Goal: Information Seeking & Learning: Compare options

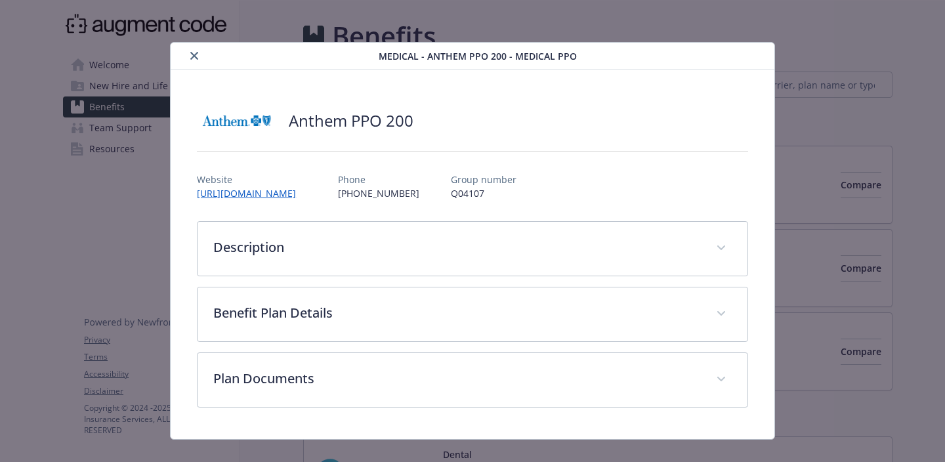
click at [195, 46] on div "Medical - Anthem PPO 200 - Medical PPO" at bounding box center [473, 56] width 604 height 27
click at [194, 56] on icon "close" at bounding box center [194, 56] width 8 height 8
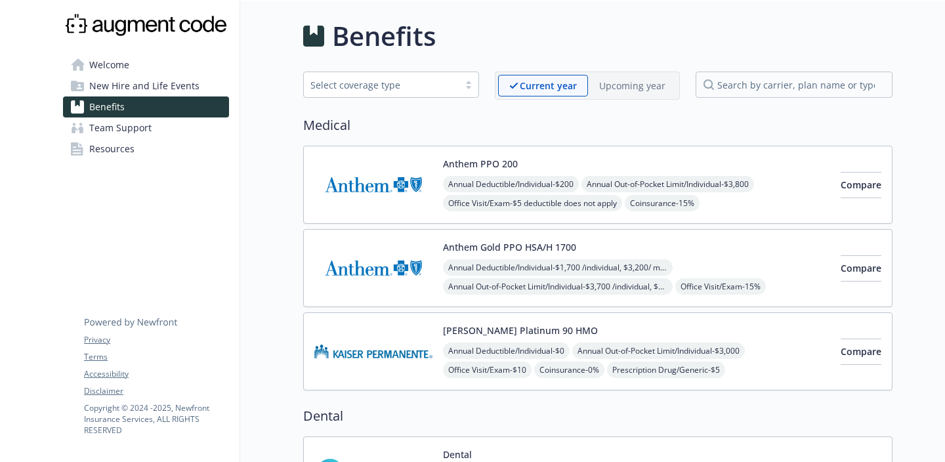
click at [155, 85] on span "New Hire and Life Events" at bounding box center [144, 85] width 110 height 21
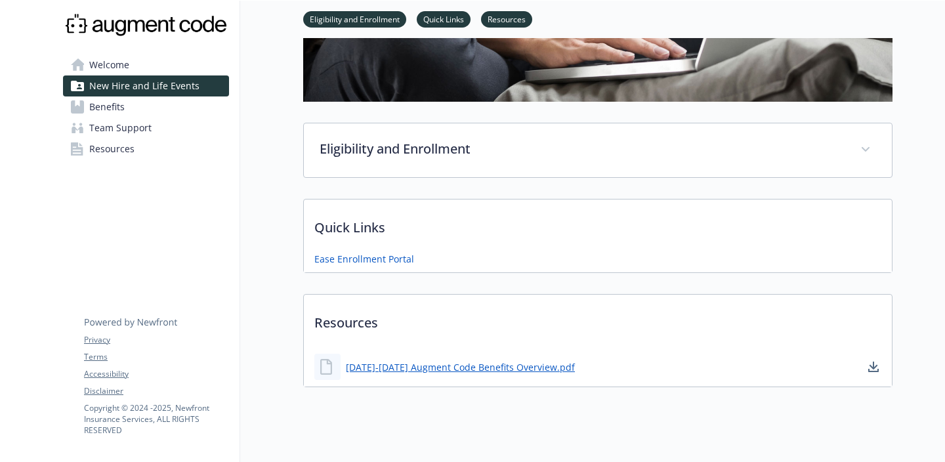
scroll to position [244, 0]
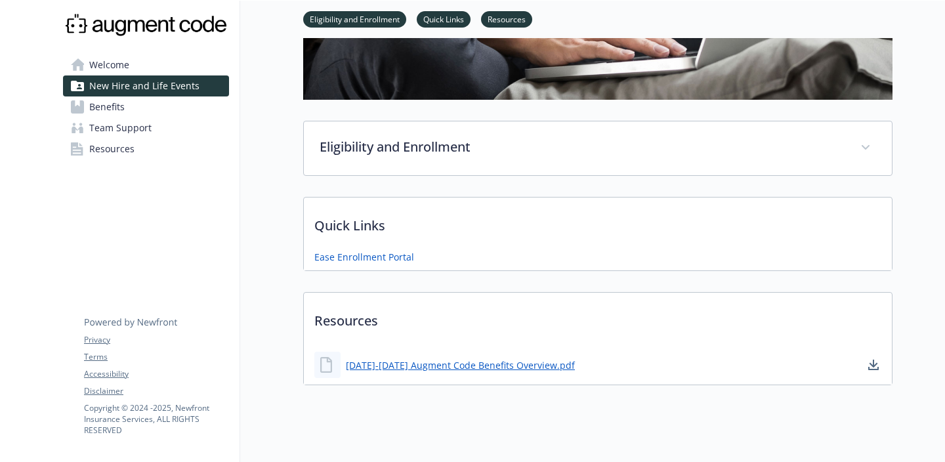
click at [95, 106] on span "Benefits" at bounding box center [106, 106] width 35 height 21
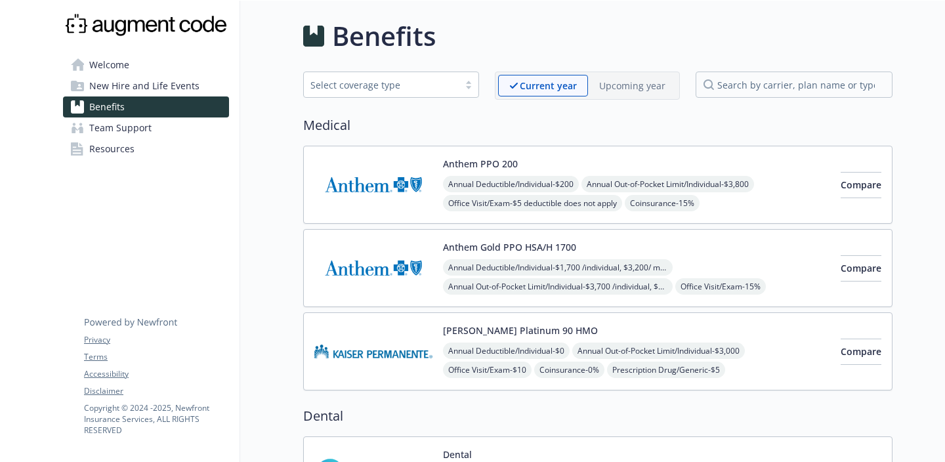
click at [119, 14] on img at bounding box center [146, 25] width 166 height 28
click at [121, 25] on img at bounding box center [146, 25] width 166 height 28
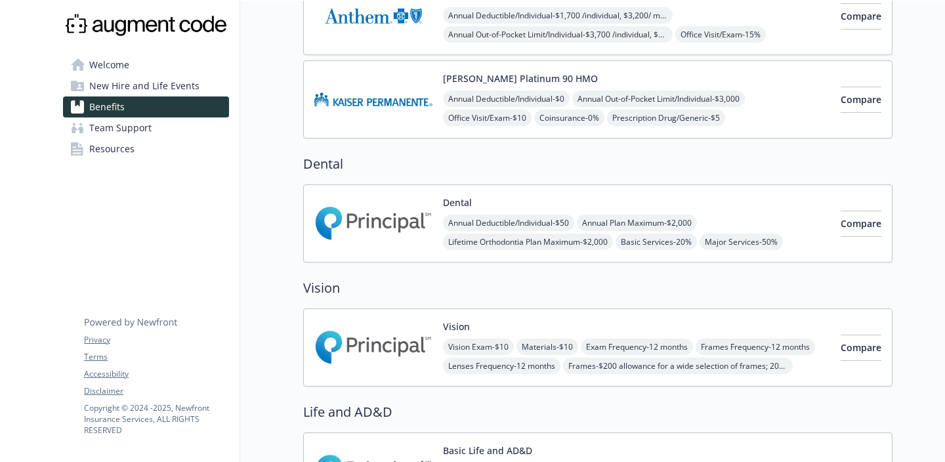
scroll to position [28, 0]
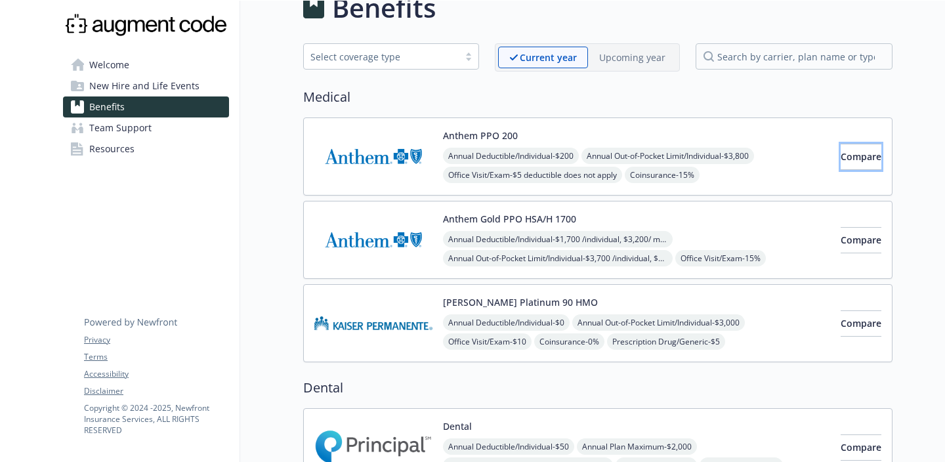
drag, startPoint x: 837, startPoint y: 161, endPoint x: 830, endPoint y: 95, distance: 66.0
click at [830, 95] on div "Medical Anthem PPO 200 Annual Deductible/Individual - $200 Annual Out-of-Pocket…" at bounding box center [597, 224] width 589 height 275
click at [840, 154] on span "Compare" at bounding box center [860, 156] width 41 height 12
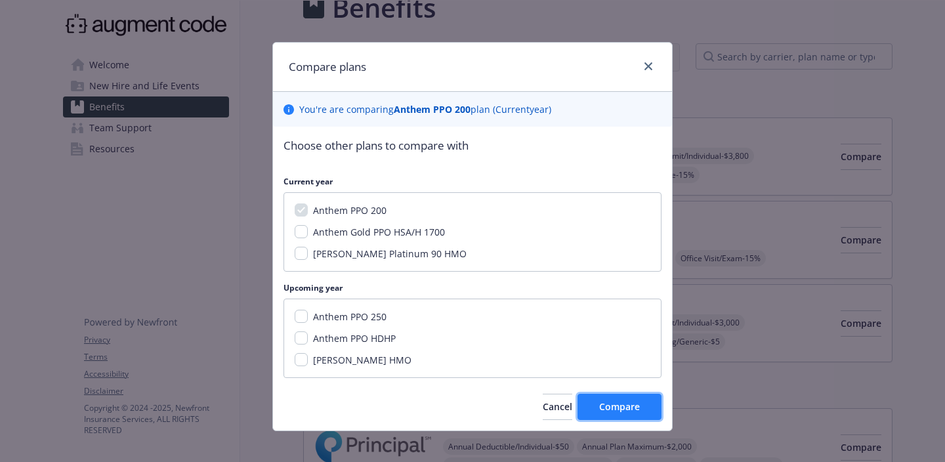
click at [612, 410] on span "Compare" at bounding box center [619, 406] width 41 height 12
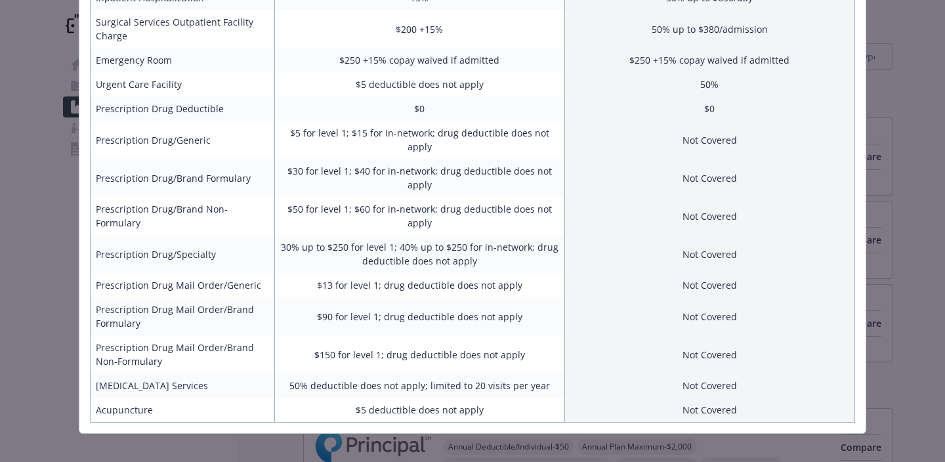
scroll to position [0, 0]
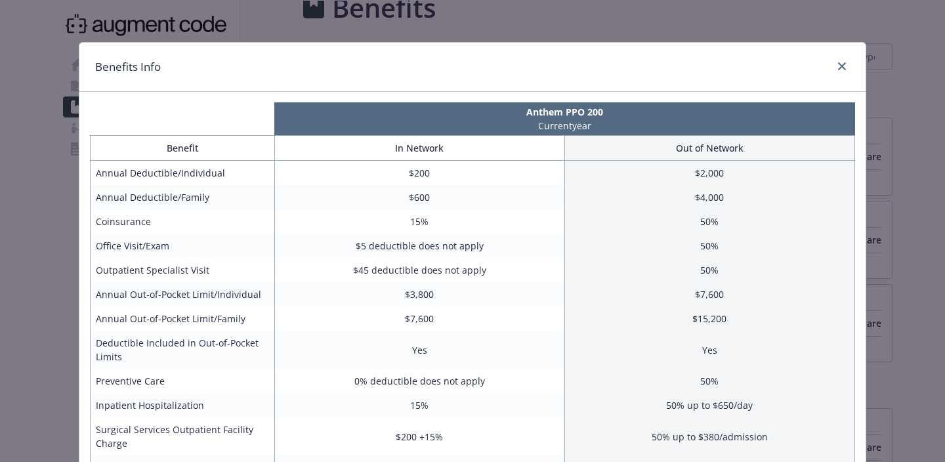
click at [840, 58] on div "Benefits Info" at bounding box center [472, 67] width 786 height 49
click at [840, 69] on icon "close" at bounding box center [842, 66] width 8 height 8
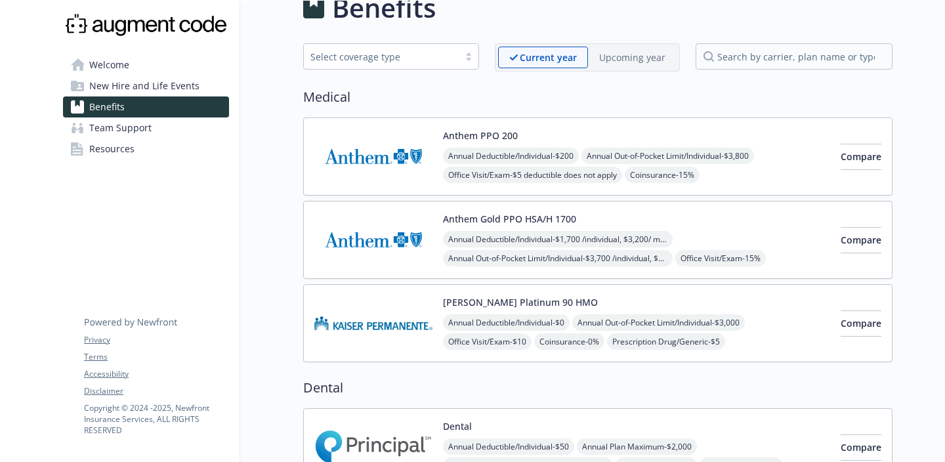
click at [384, 155] on img at bounding box center [373, 157] width 118 height 56
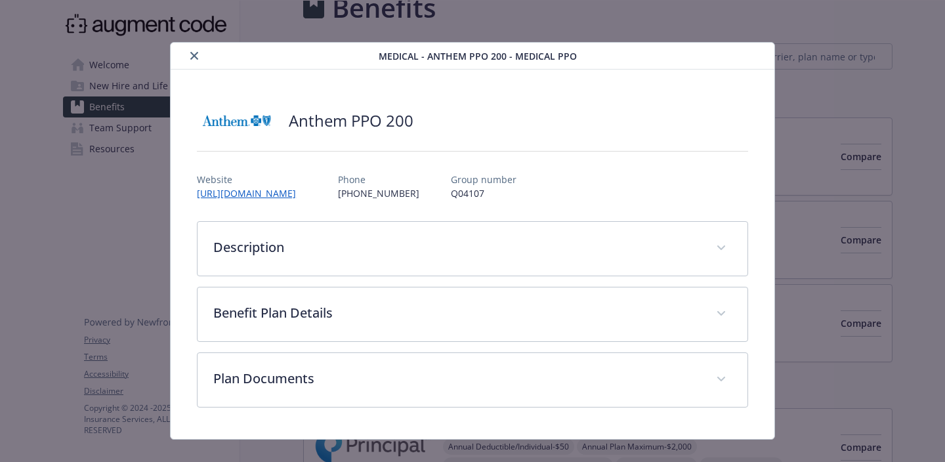
click at [203, 65] on div "Medical - Anthem PPO 200 - Medical PPO" at bounding box center [473, 56] width 604 height 27
click at [192, 53] on icon "close" at bounding box center [194, 56] width 8 height 8
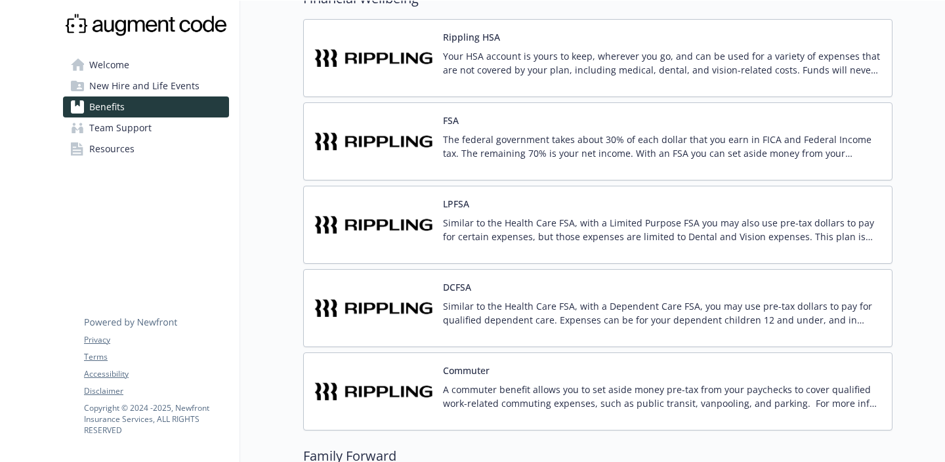
scroll to position [997, 0]
